Goal: Transaction & Acquisition: Purchase product/service

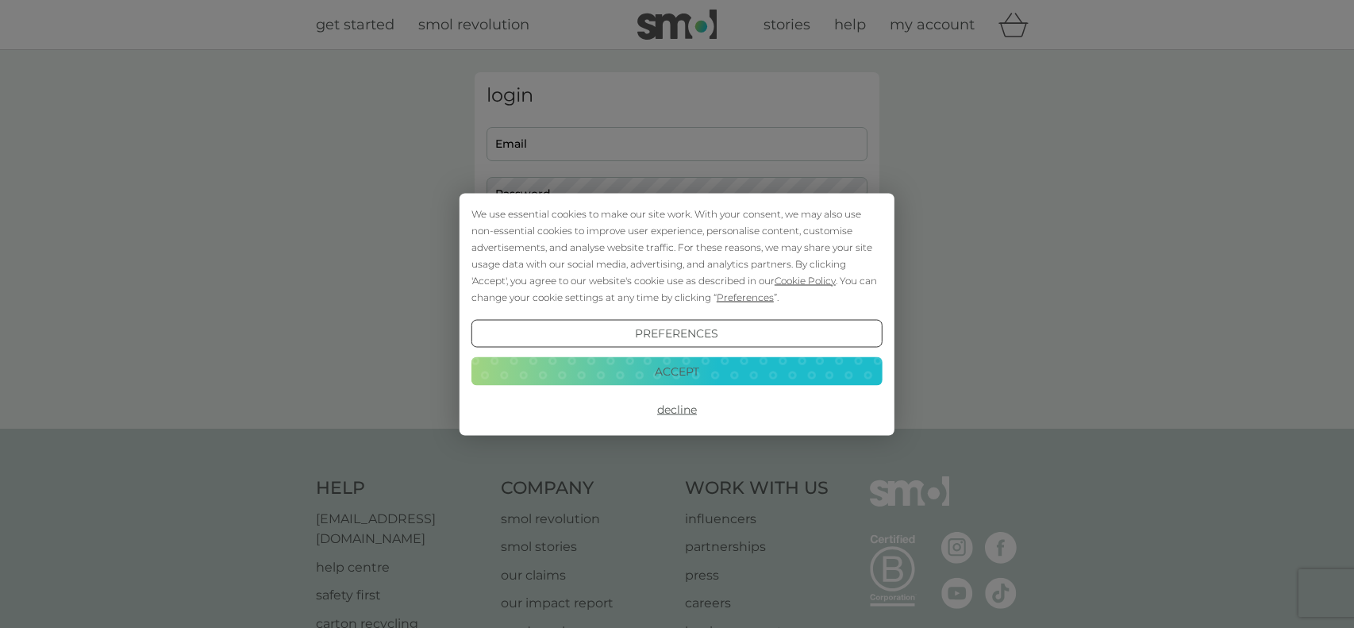
type input "CVarley@astonclinton.bucks.sch.uk"
click at [676, 400] on button "Decline" at bounding box center [676, 409] width 411 height 29
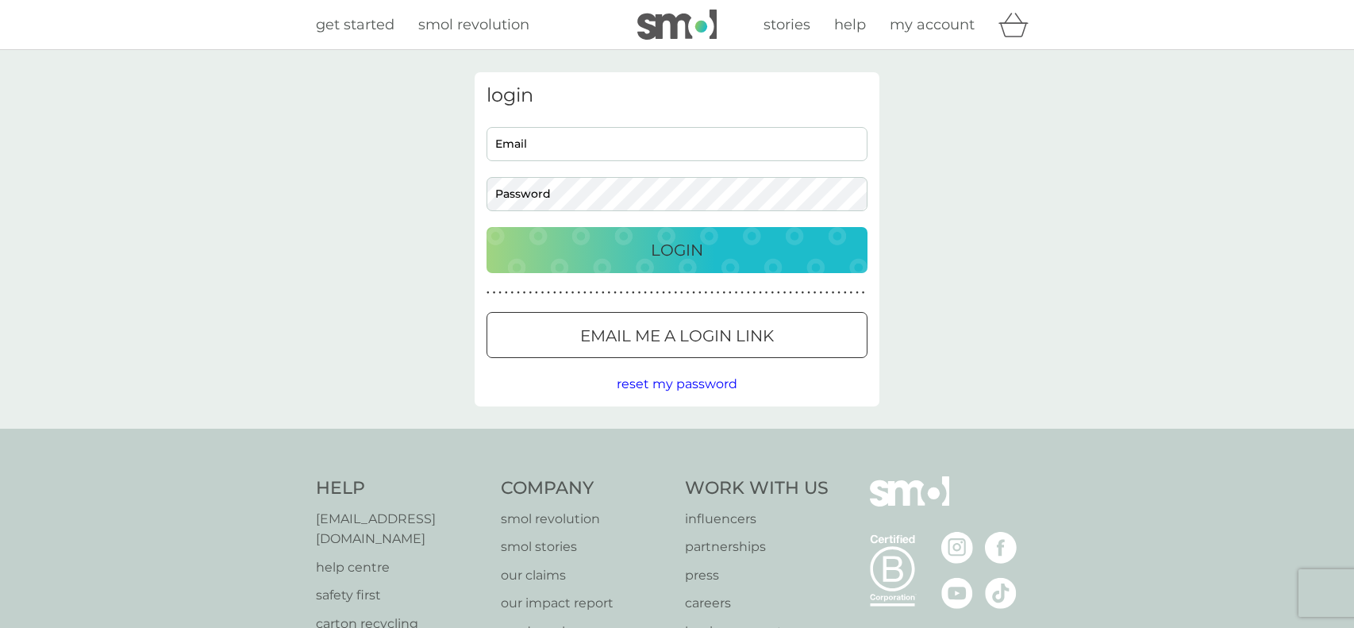
type input "CVarley@astonclinton.bucks.sch.uk"
click at [674, 258] on p "Login" at bounding box center [677, 249] width 52 height 25
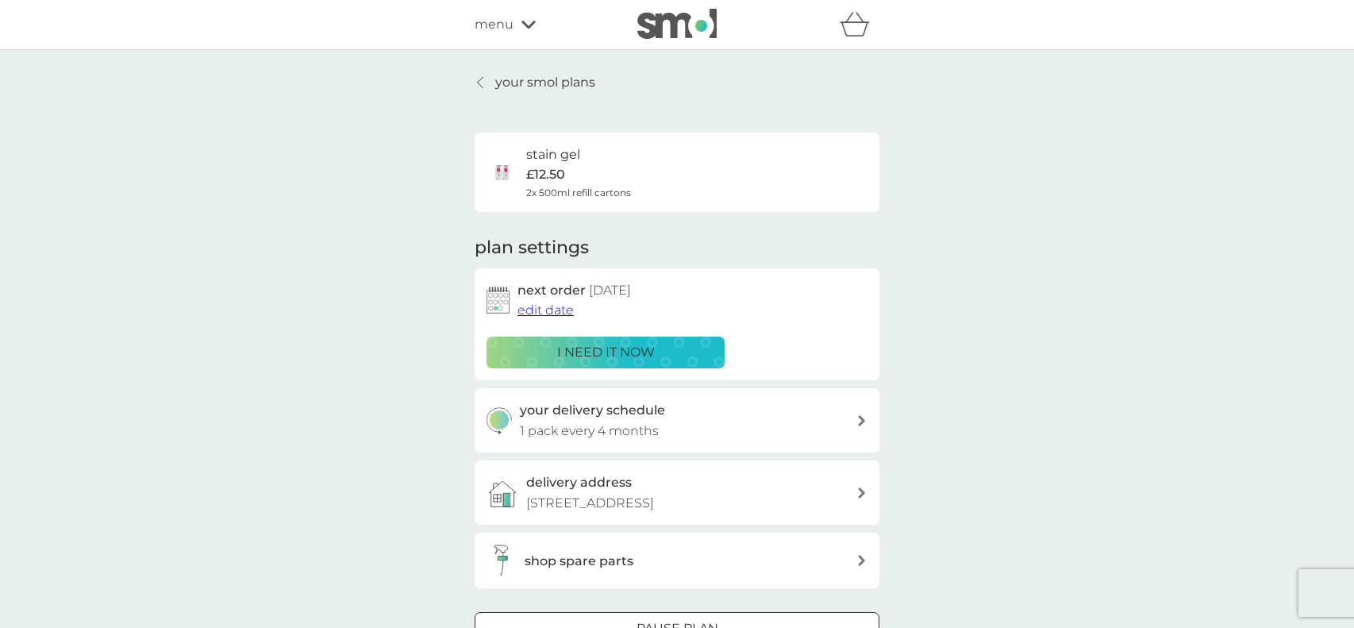
click at [551, 82] on p "your smol plans" at bounding box center [545, 82] width 100 height 21
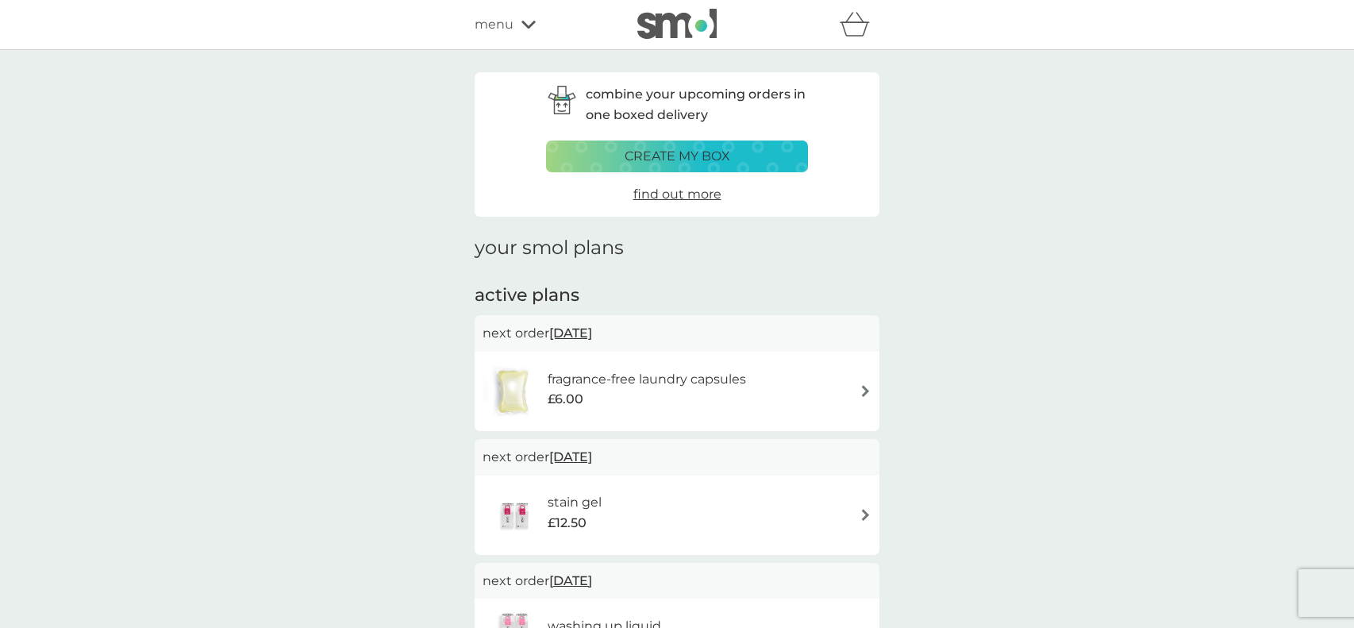
click at [871, 394] on div "fragrance-free laundry capsules £6.00" at bounding box center [676, 391] width 405 height 79
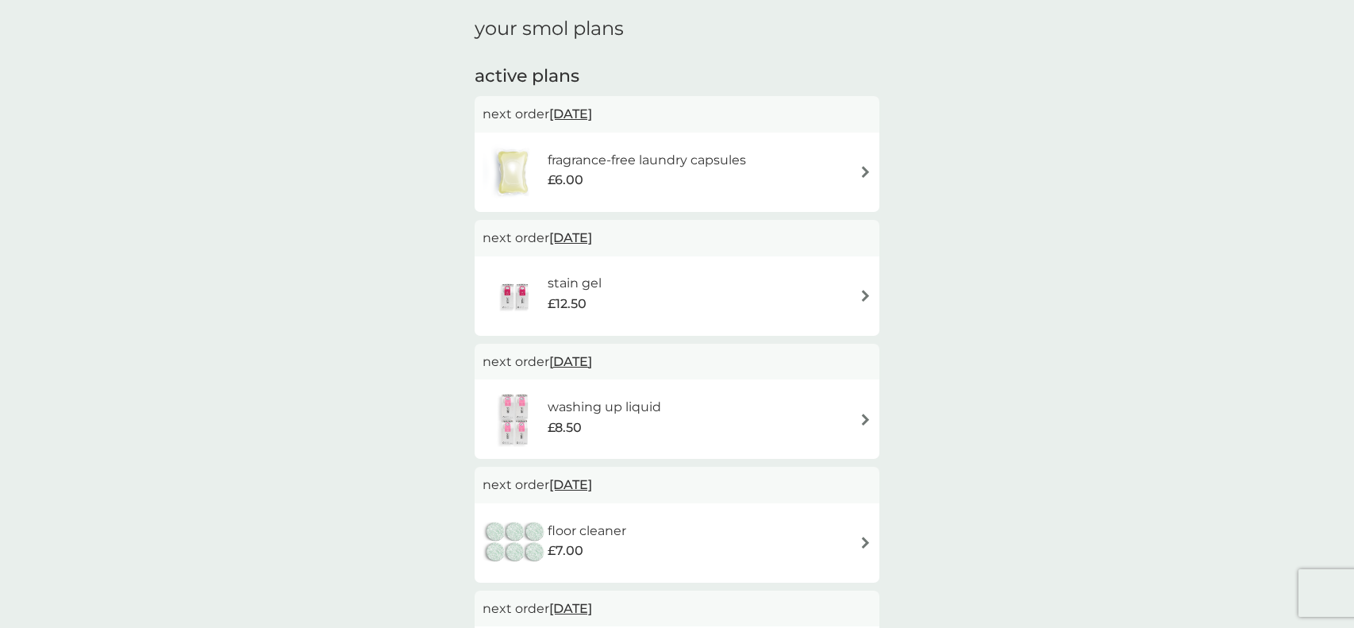
scroll to position [190, 0]
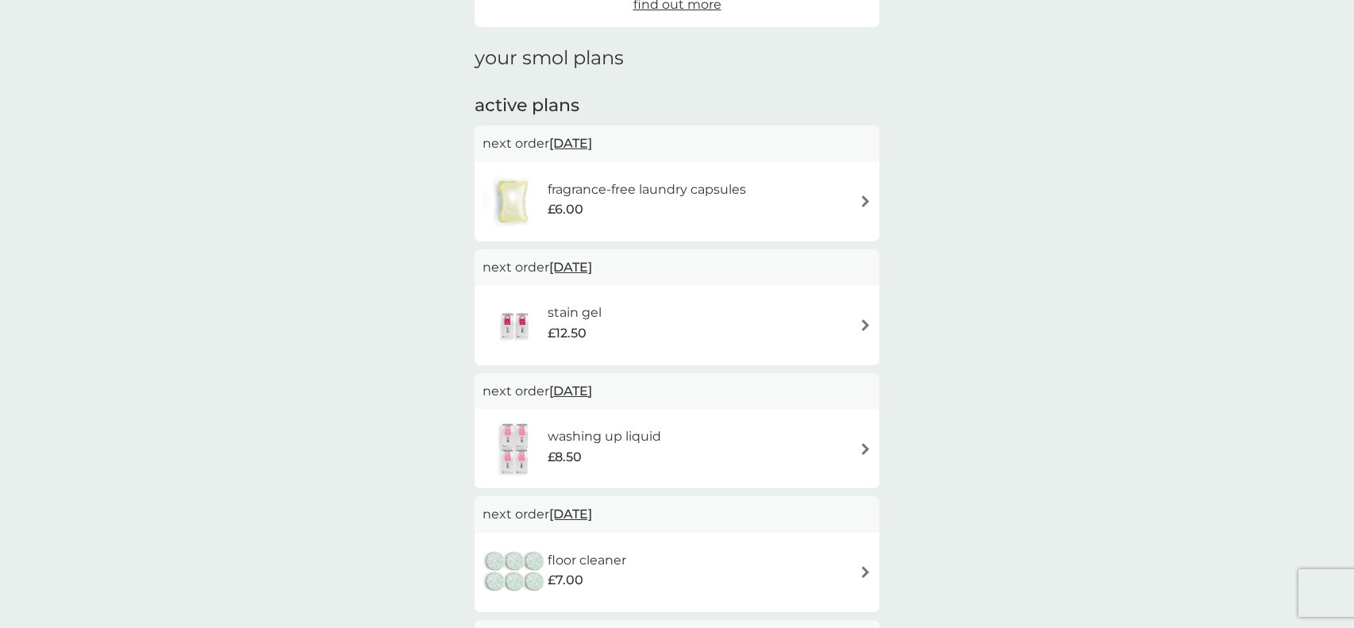
click at [866, 567] on img at bounding box center [865, 572] width 12 height 12
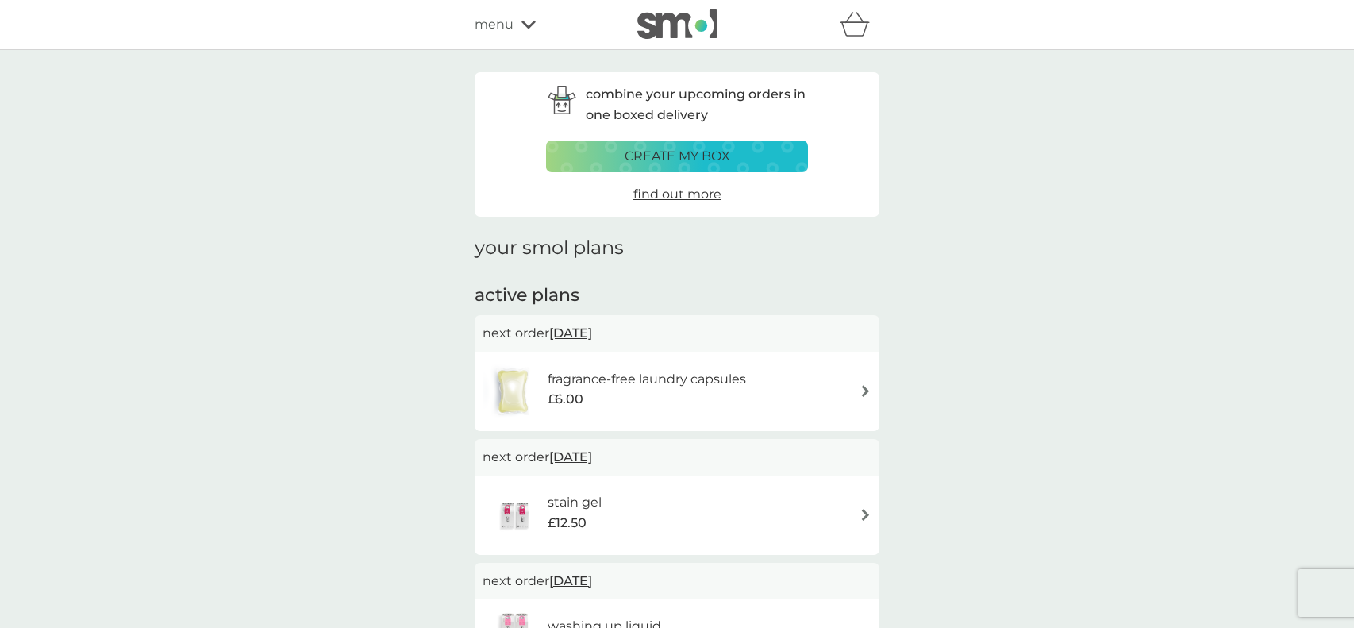
click at [524, 25] on icon at bounding box center [528, 25] width 14 height 8
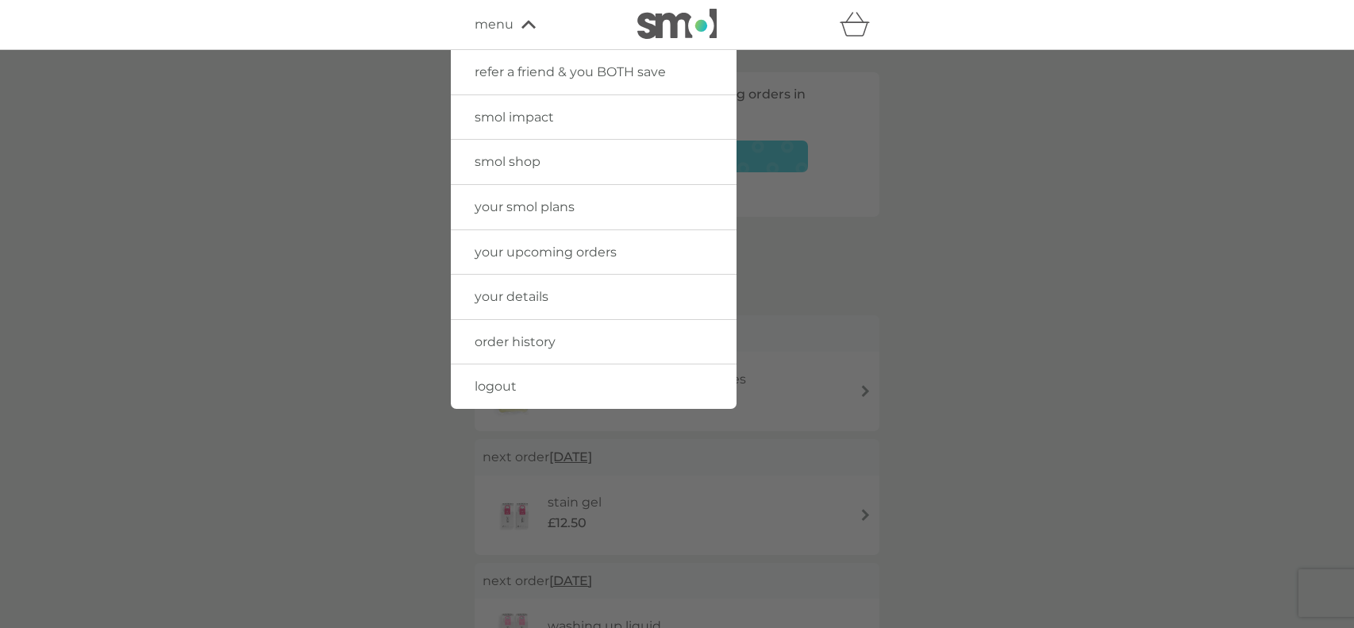
click at [517, 155] on span "smol shop" at bounding box center [507, 161] width 66 height 15
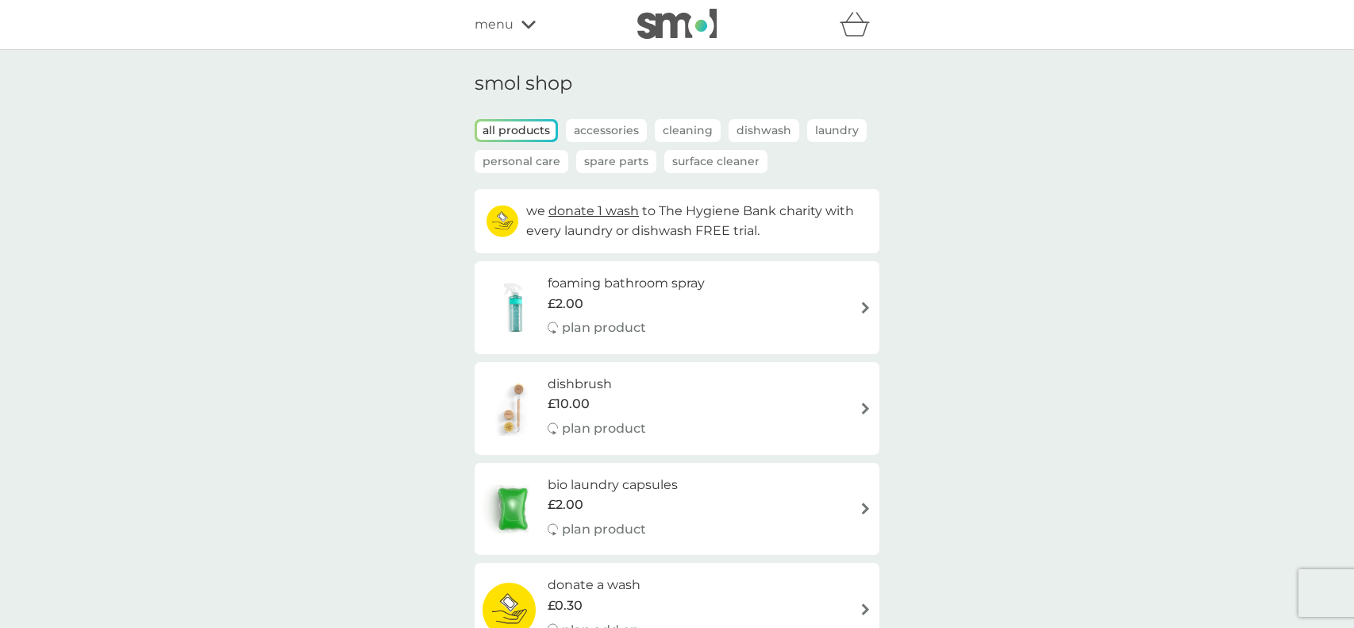
click at [618, 133] on p "Accessories" at bounding box center [606, 130] width 81 height 23
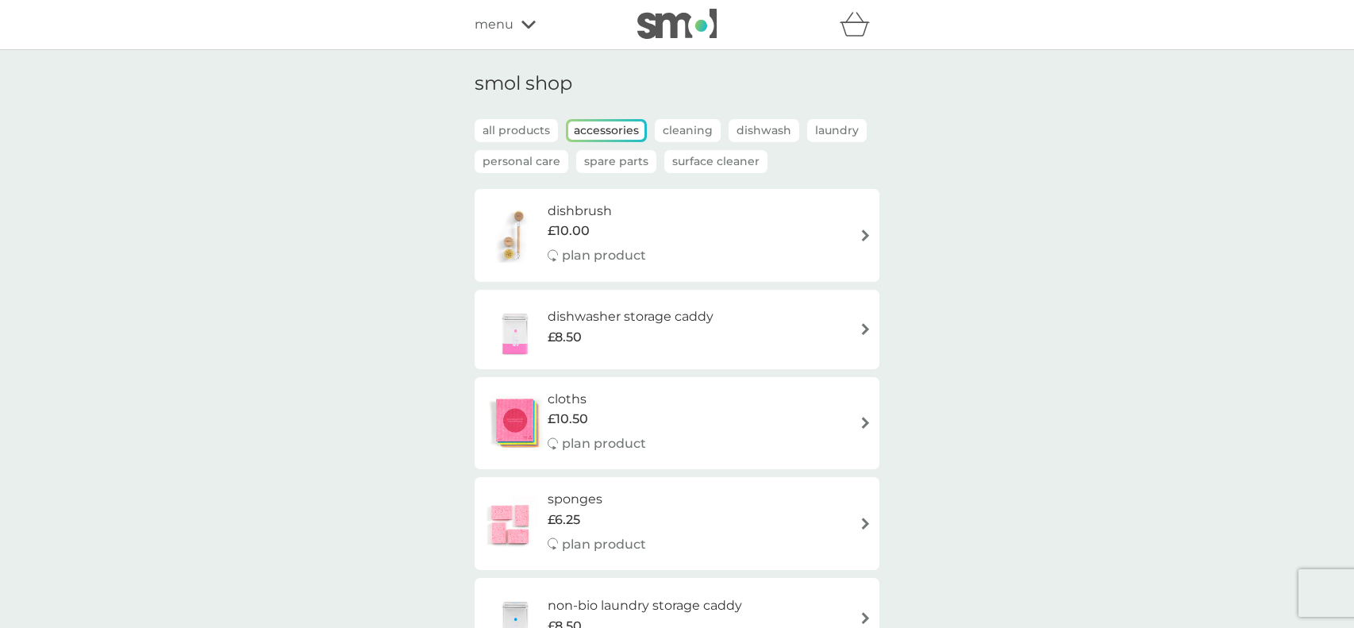
click at [612, 159] on p "Spare Parts" at bounding box center [616, 161] width 80 height 23
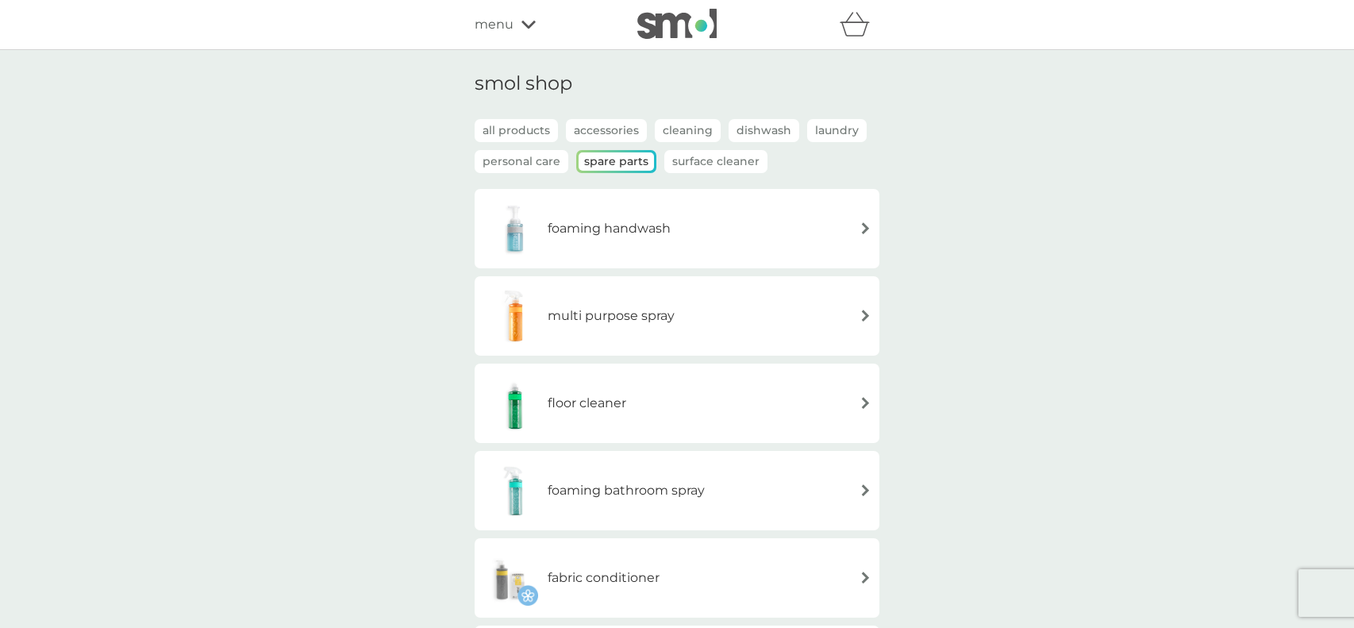
click at [868, 231] on img at bounding box center [865, 228] width 12 height 12
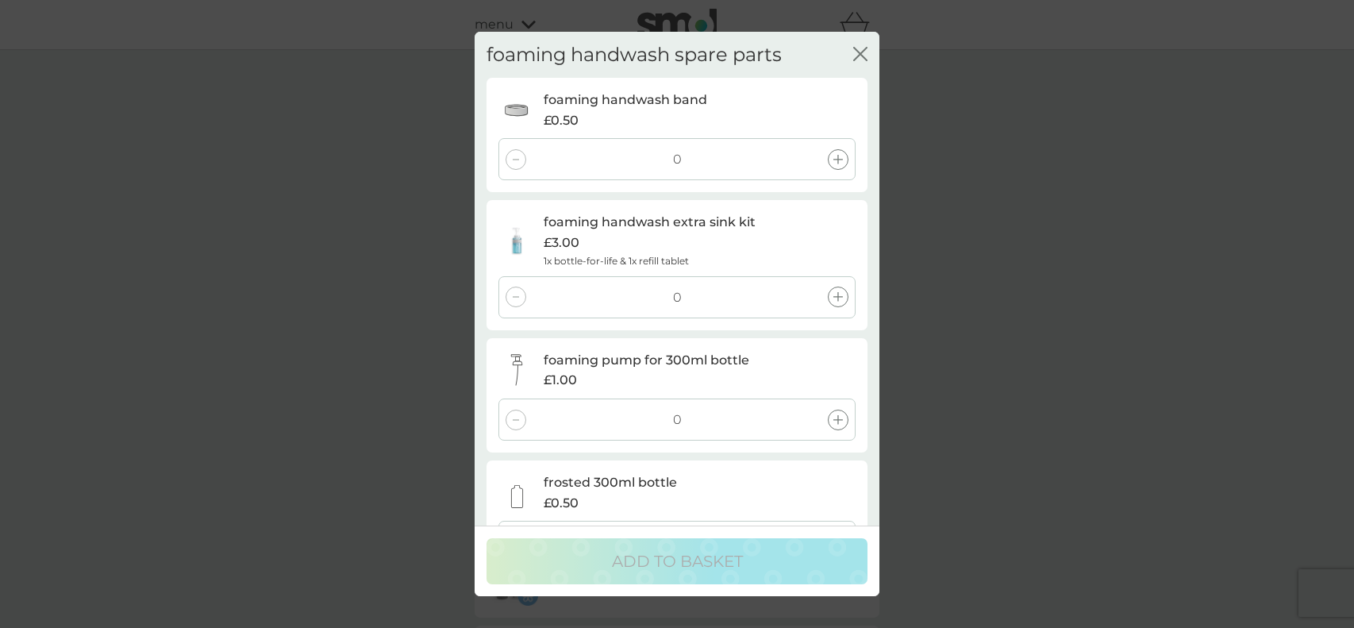
click at [841, 413] on div at bounding box center [838, 419] width 21 height 21
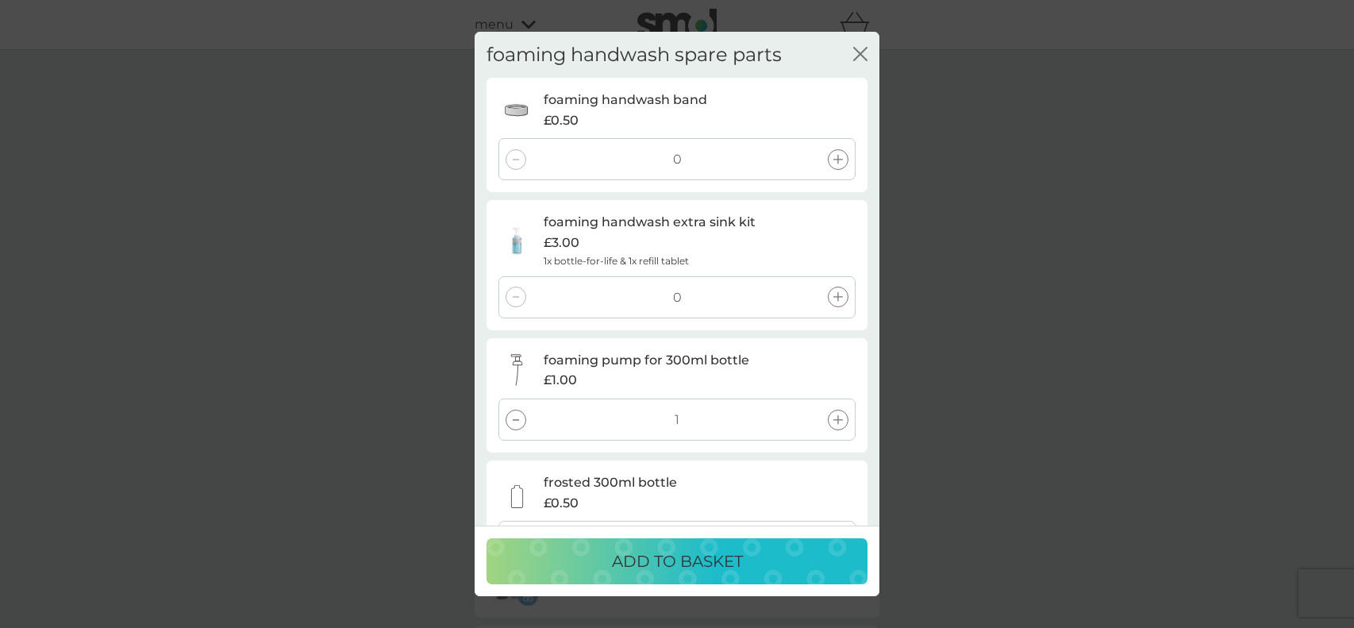
scroll to position [60, 0]
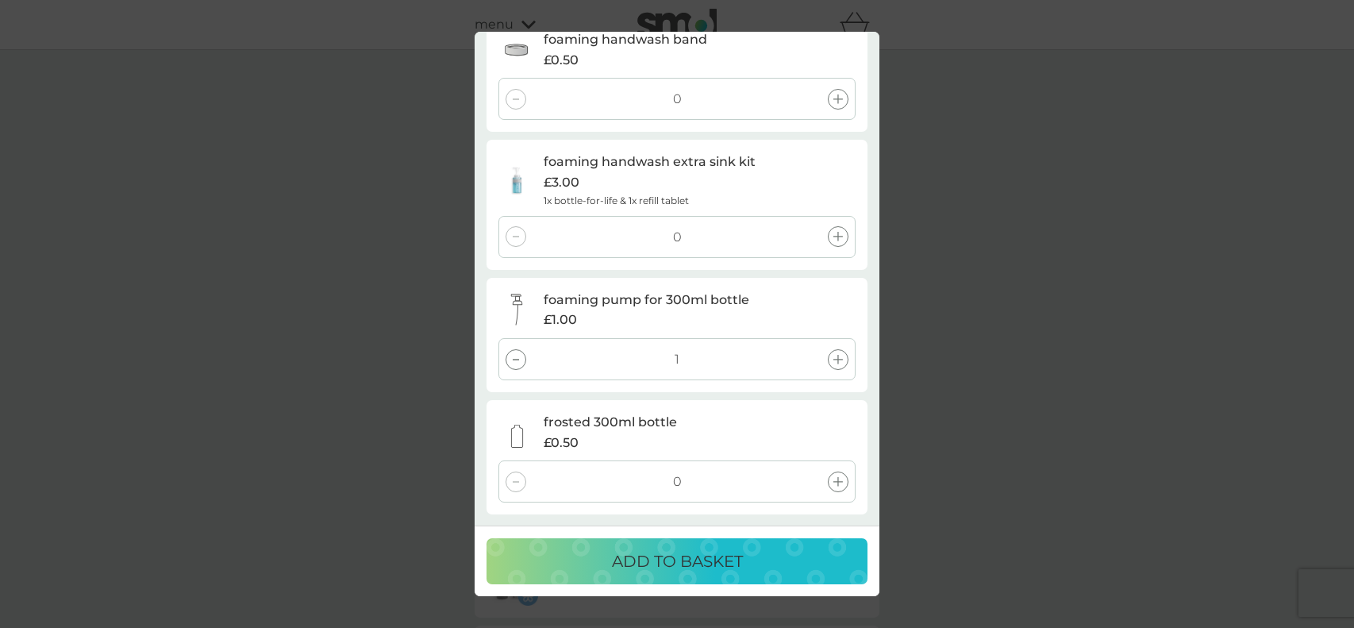
click at [840, 486] on div at bounding box center [838, 481] width 21 height 21
click at [836, 485] on icon at bounding box center [838, 482] width 10 height 10
click at [514, 485] on div at bounding box center [515, 481] width 21 height 21
click at [733, 551] on p "ADD TO BASKET" at bounding box center [677, 560] width 131 height 25
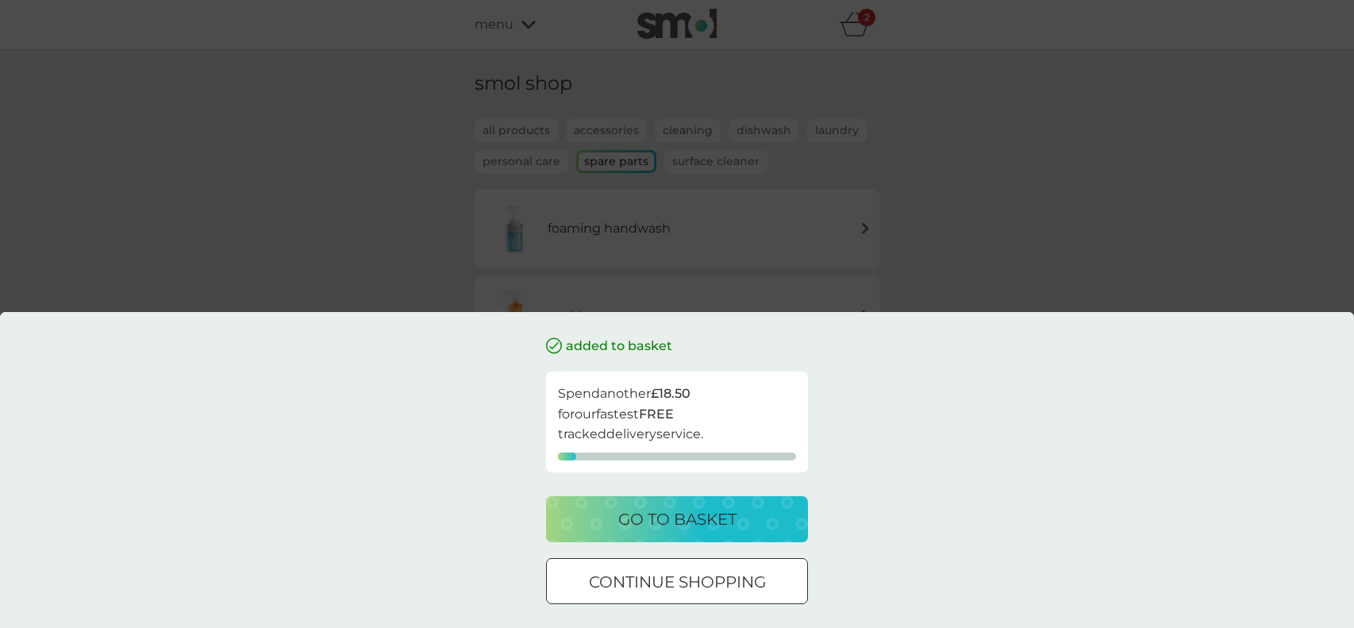
click at [718, 590] on p "continue shopping" at bounding box center [677, 581] width 177 height 25
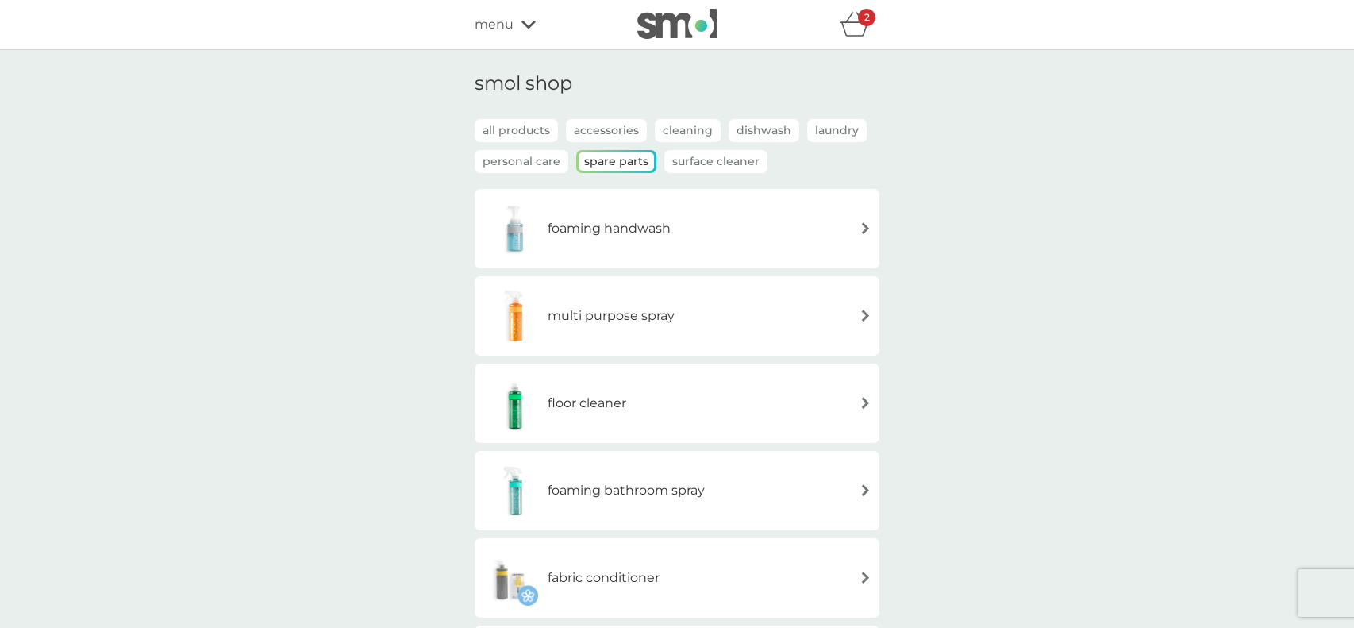
click at [852, 22] on icon "basket" at bounding box center [854, 29] width 27 height 14
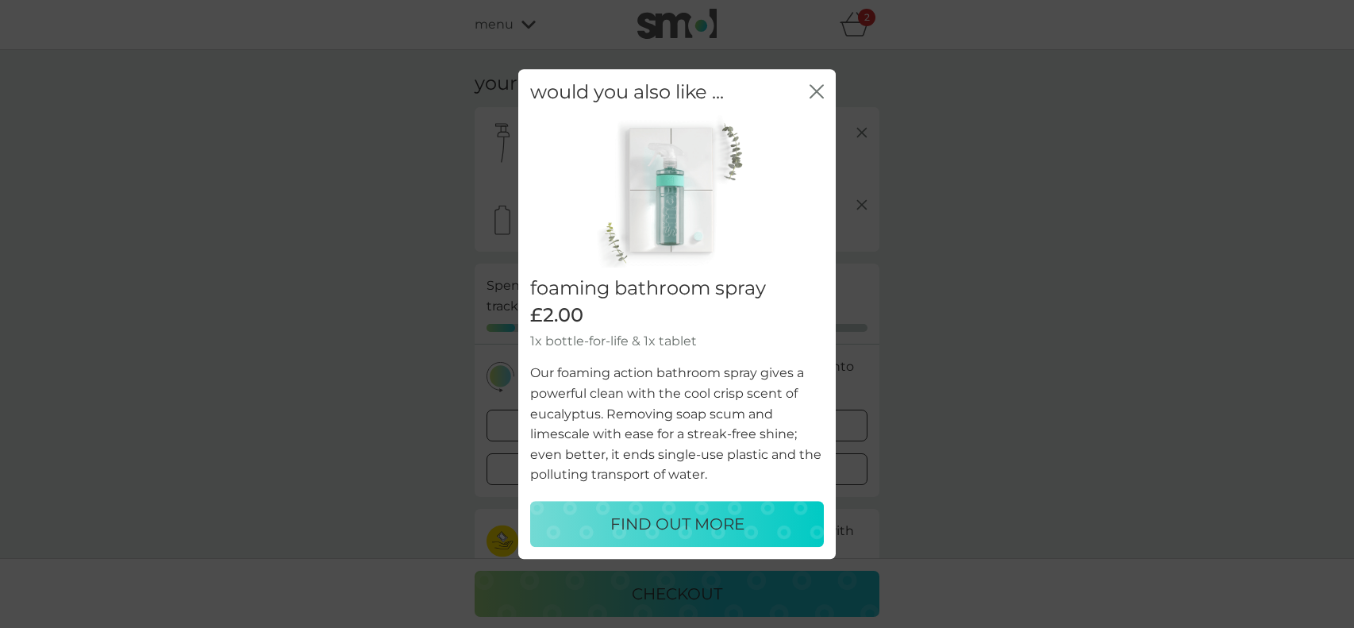
click at [698, 521] on p "FIND OUT MORE" at bounding box center [677, 523] width 134 height 25
select select "182"
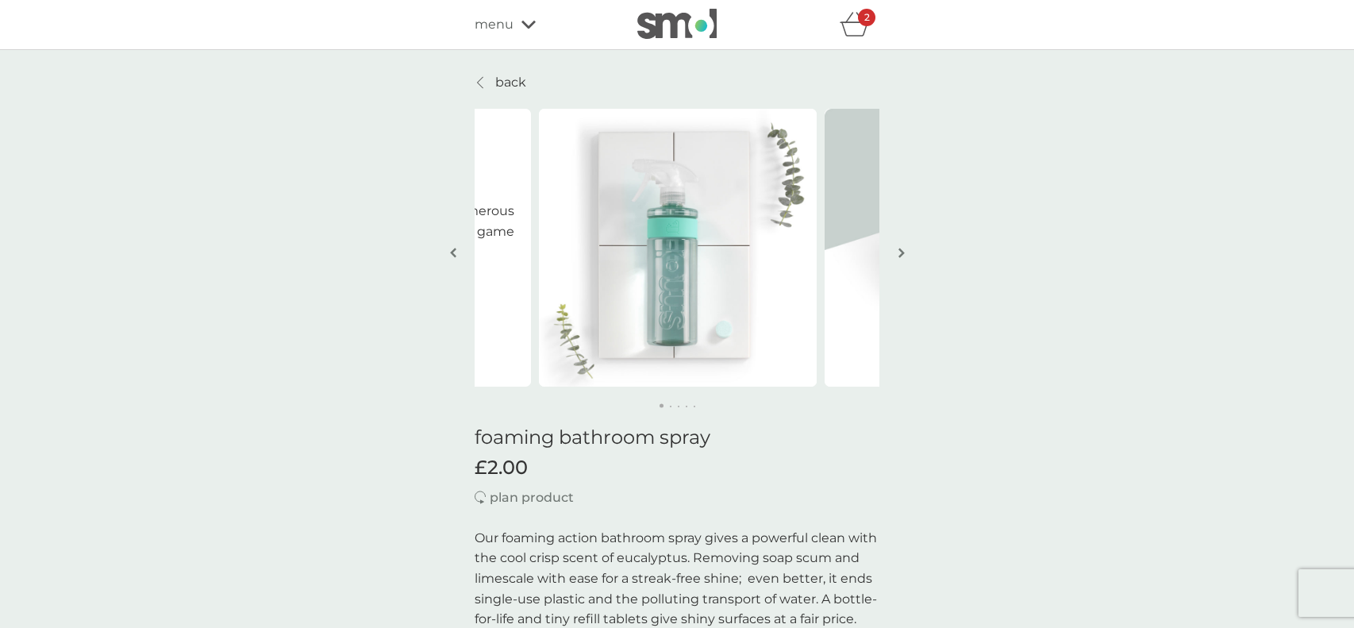
click at [698, 521] on div "foaming bathroom spray £2.00 plan product Our foaming action bathroom spray giv…" at bounding box center [676, 616] width 405 height 413
click at [717, 506] on div "plan product" at bounding box center [676, 497] width 405 height 21
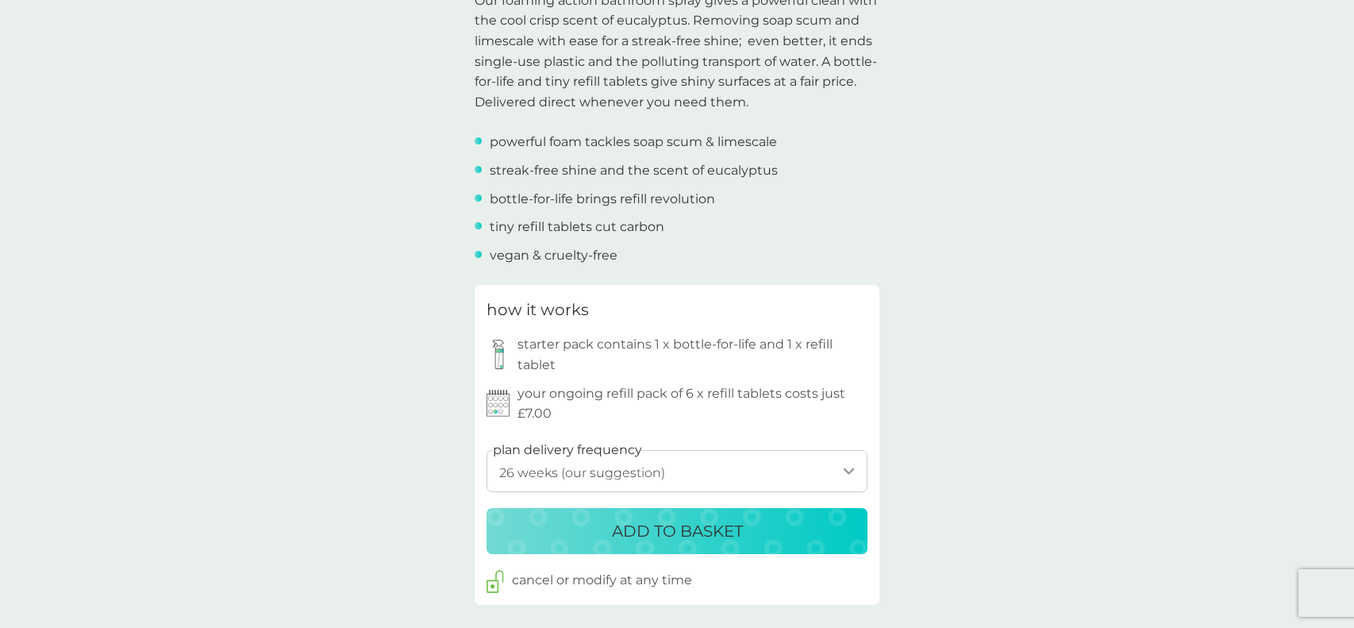
scroll to position [539, 0]
click at [718, 527] on p "ADD TO BASKET" at bounding box center [677, 529] width 131 height 25
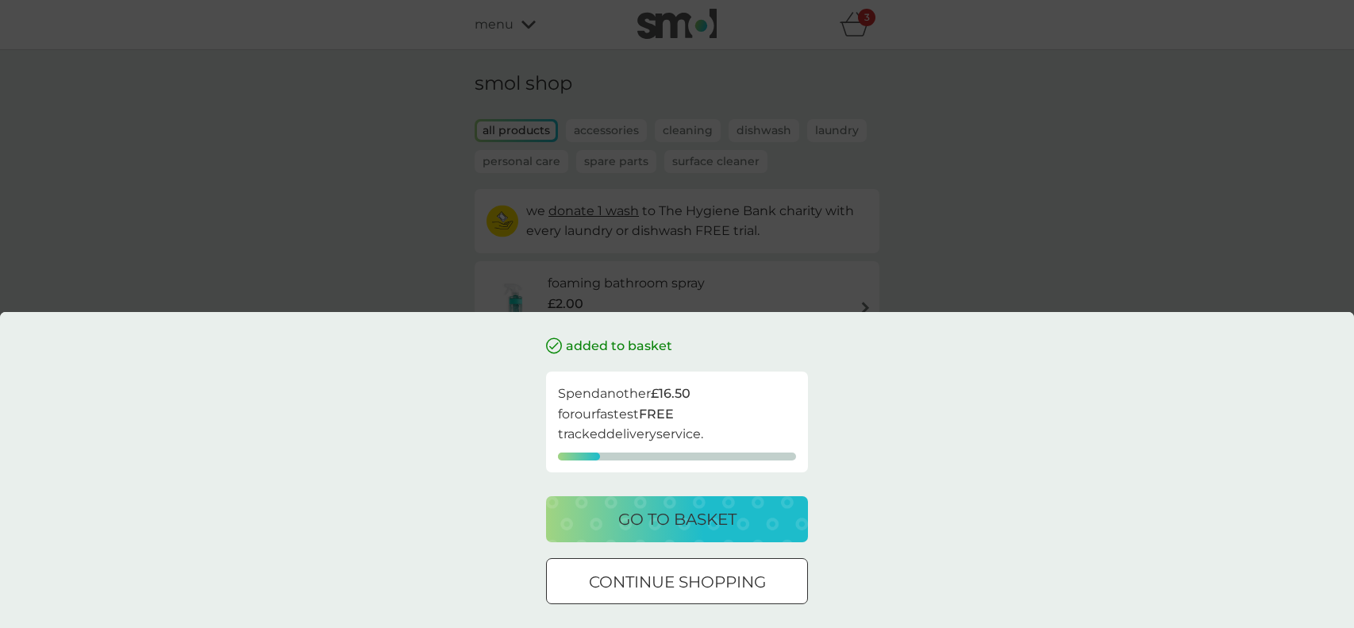
click at [694, 571] on p "continue shopping" at bounding box center [677, 581] width 177 height 25
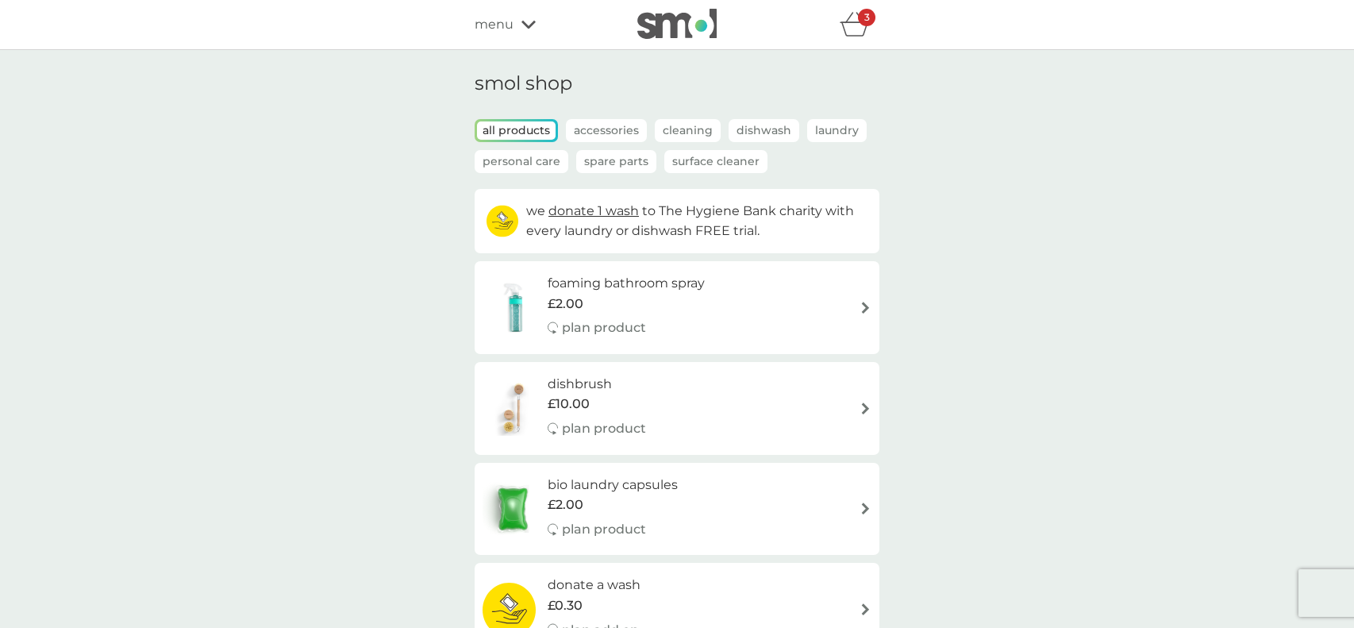
click at [504, 29] on span "menu" at bounding box center [493, 24] width 39 height 21
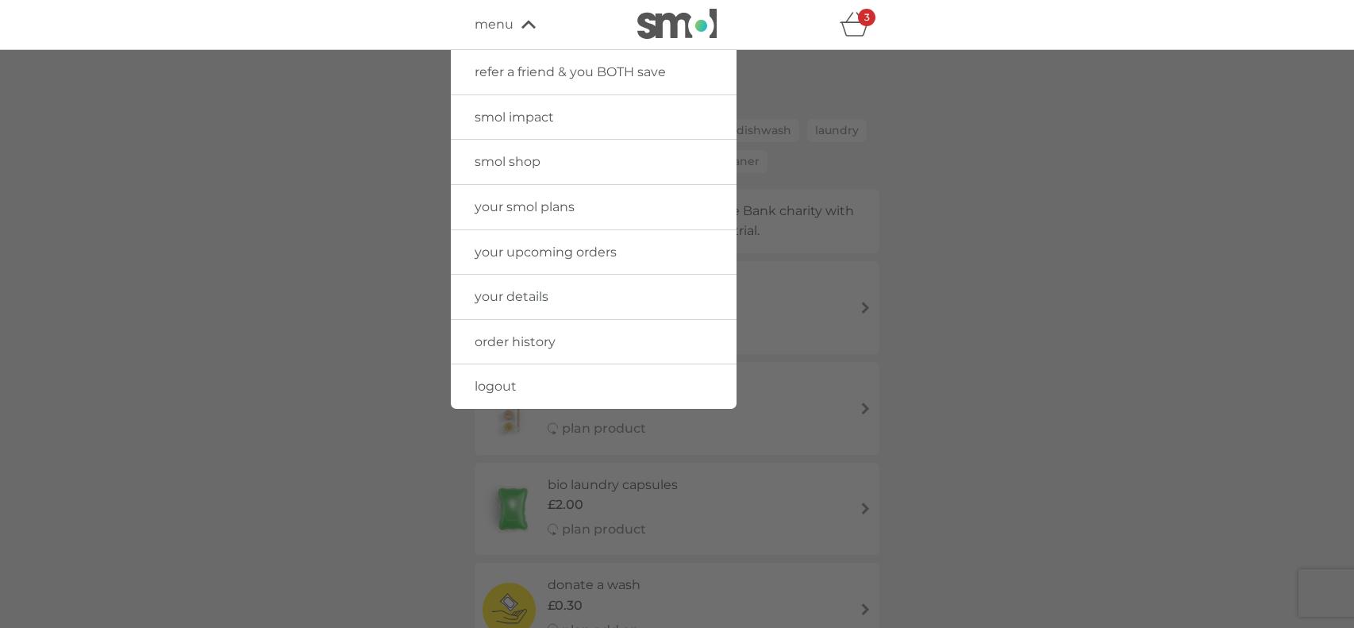
click at [521, 249] on span "your upcoming orders" at bounding box center [545, 251] width 142 height 15
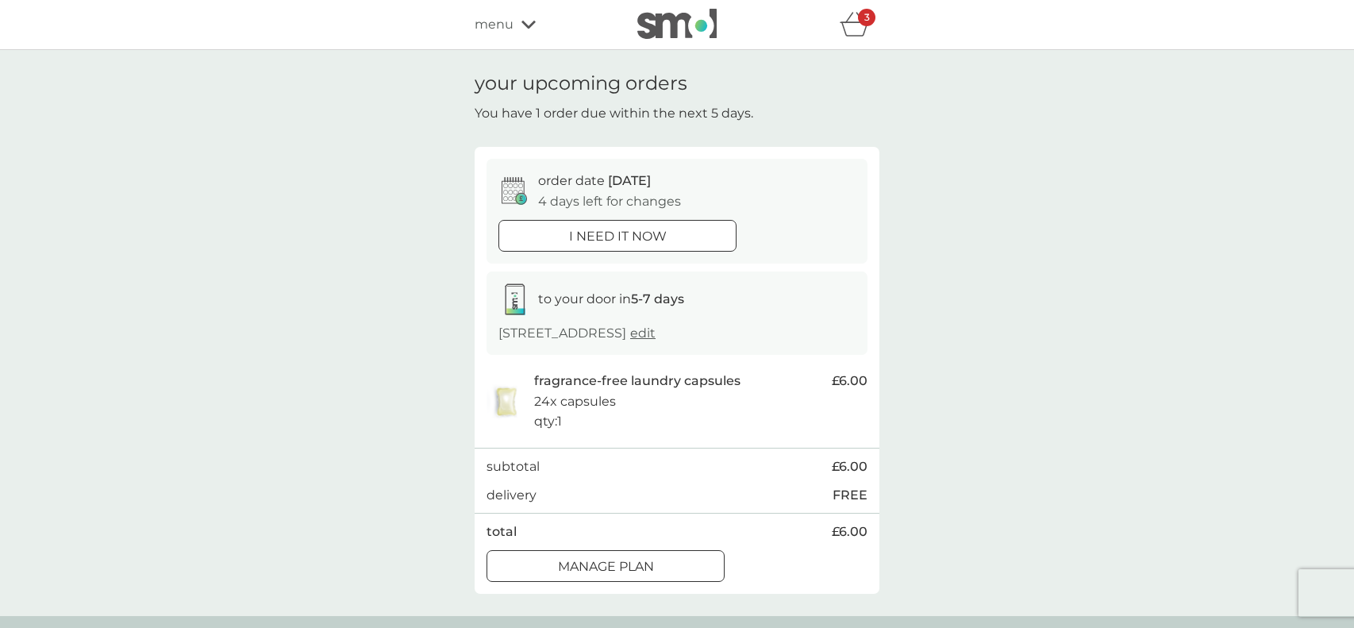
click at [647, 236] on p "i need it now" at bounding box center [618, 236] width 98 height 21
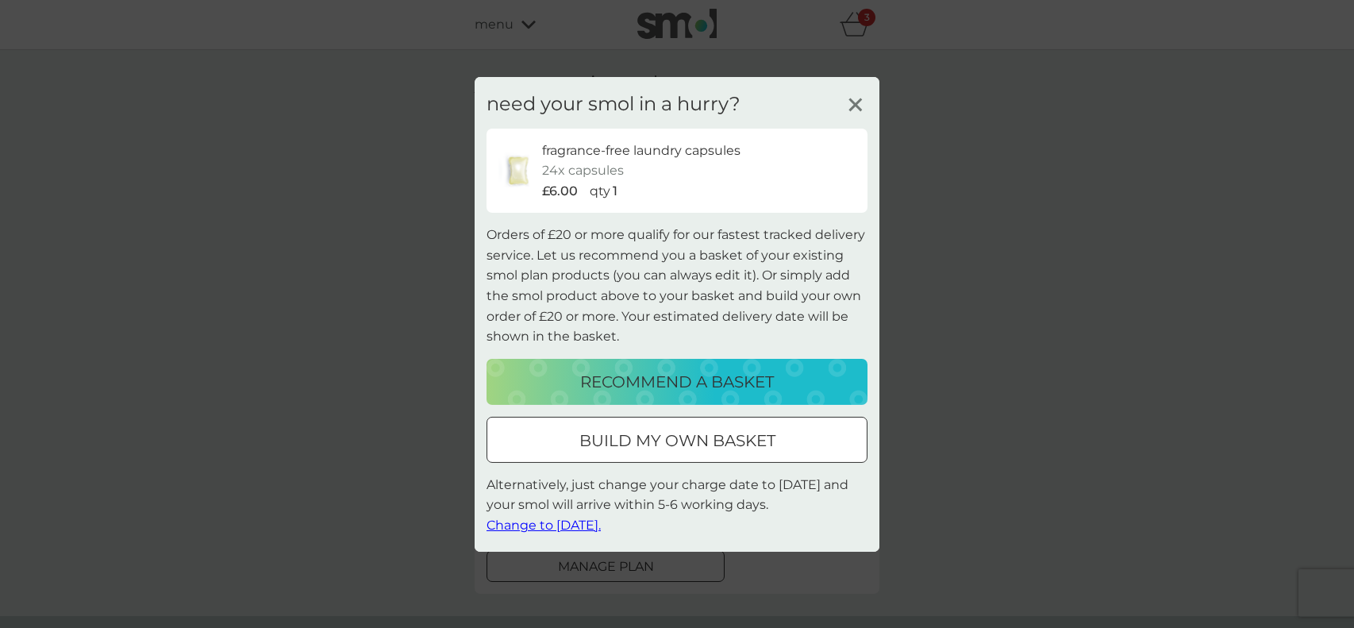
click at [696, 440] on div at bounding box center [696, 439] width 1 height 1
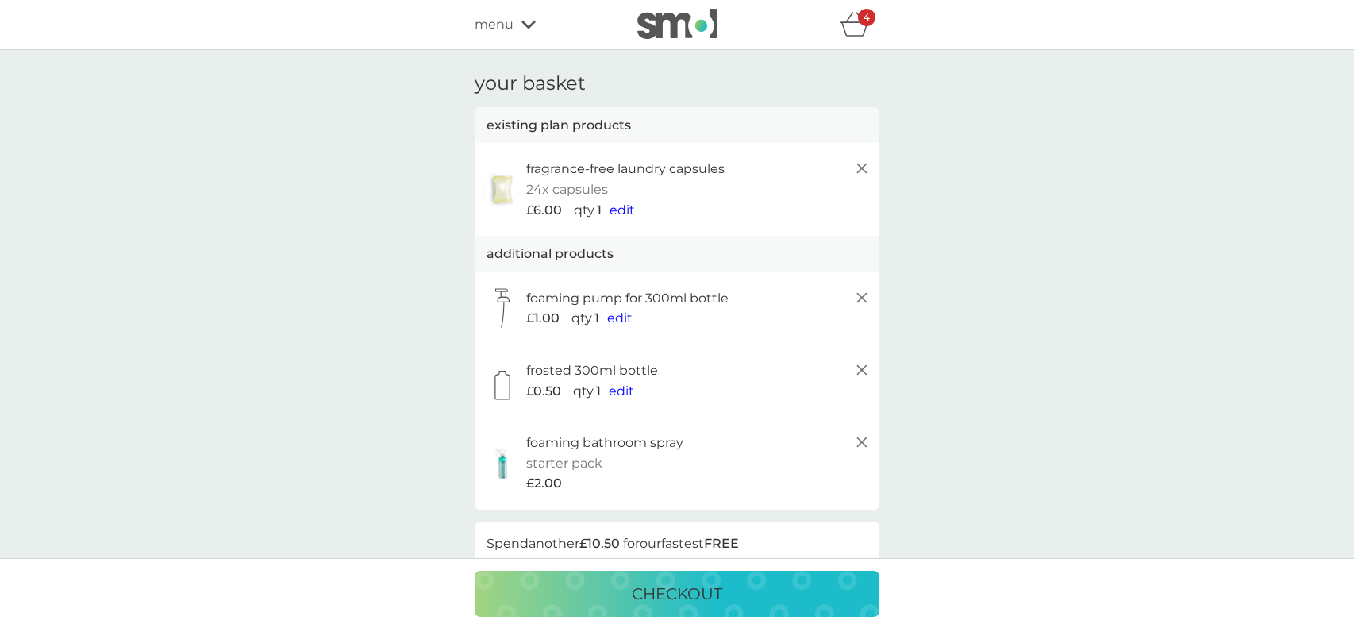
click at [846, 33] on icon "basket" at bounding box center [854, 24] width 30 height 25
click at [668, 597] on p "checkout" at bounding box center [677, 593] width 90 height 25
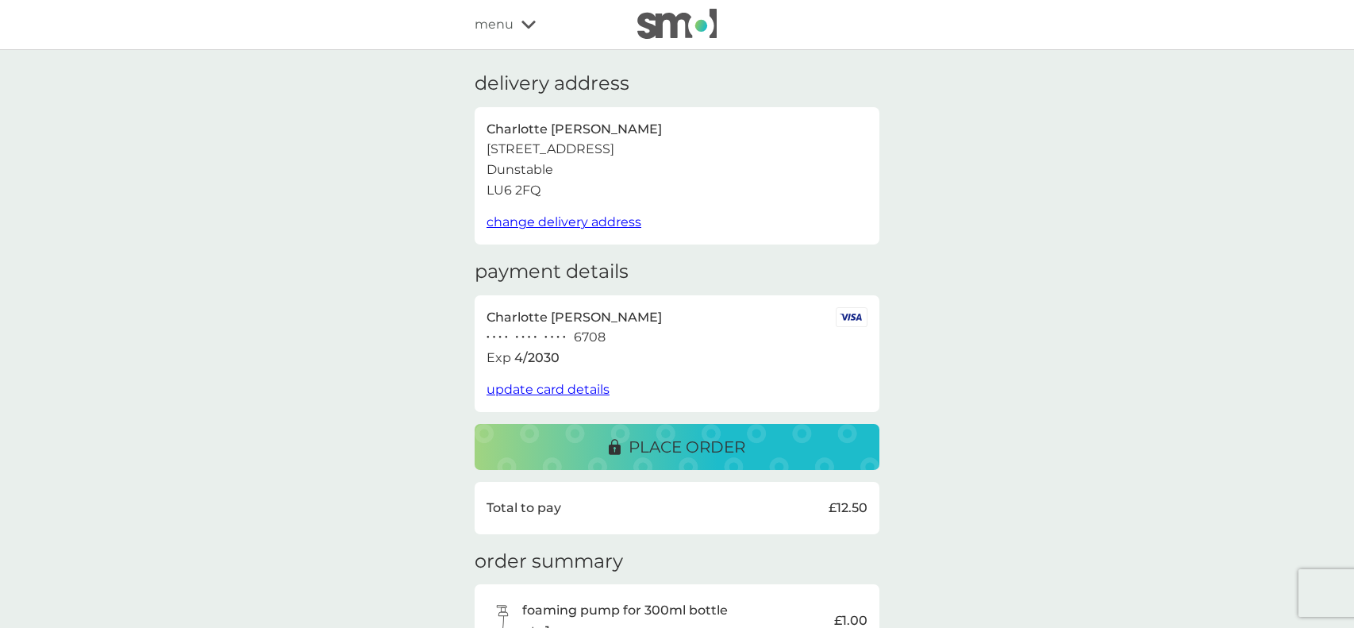
click at [743, 459] on p "place order" at bounding box center [686, 446] width 117 height 25
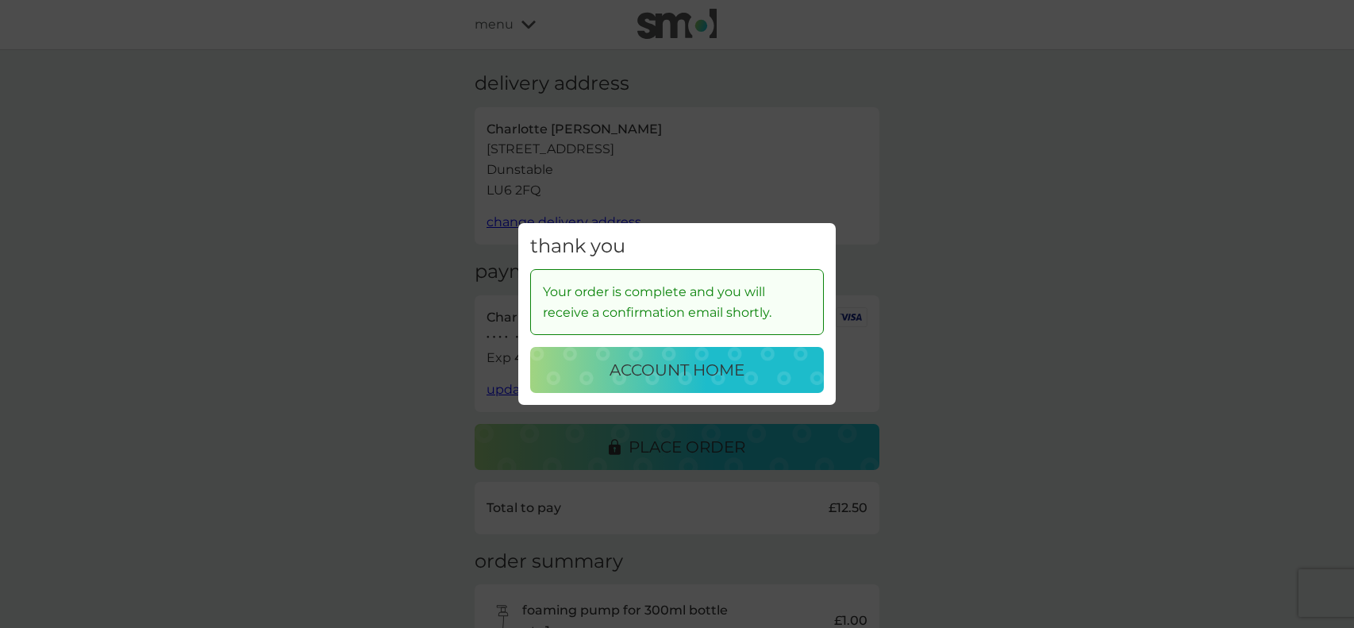
click at [632, 371] on p "account home" at bounding box center [676, 369] width 135 height 25
